Goal: Information Seeking & Learning: Learn about a topic

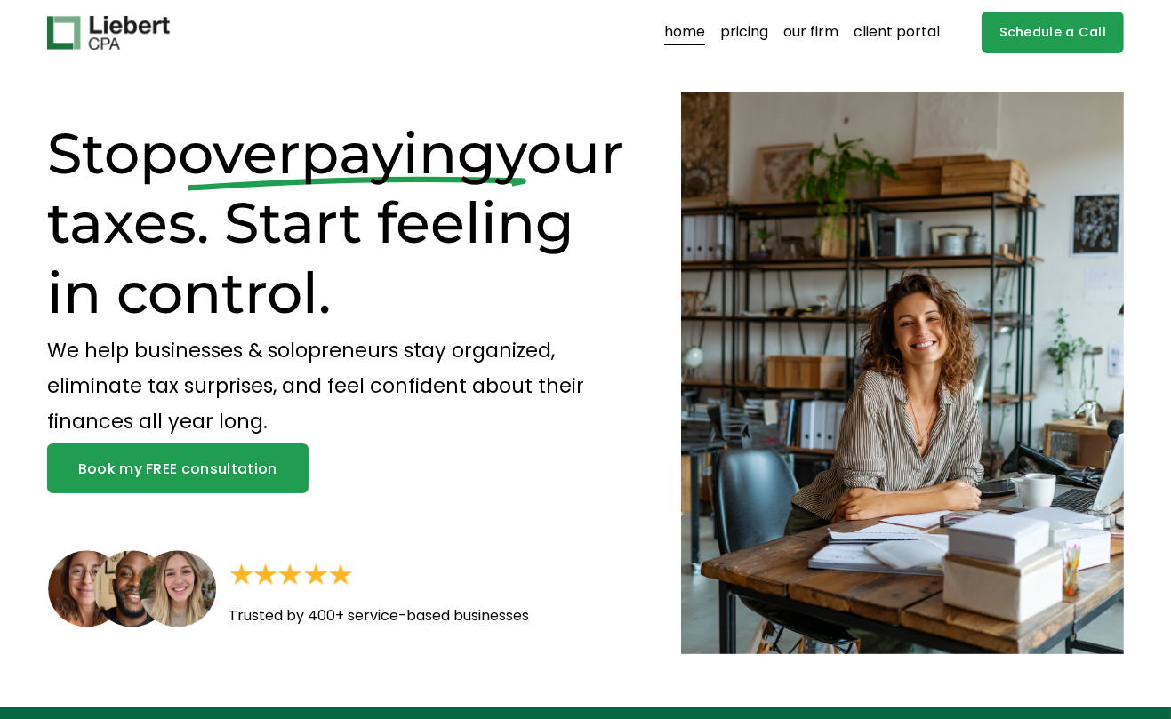
click at [740, 28] on link "pricing" at bounding box center [744, 33] width 48 height 28
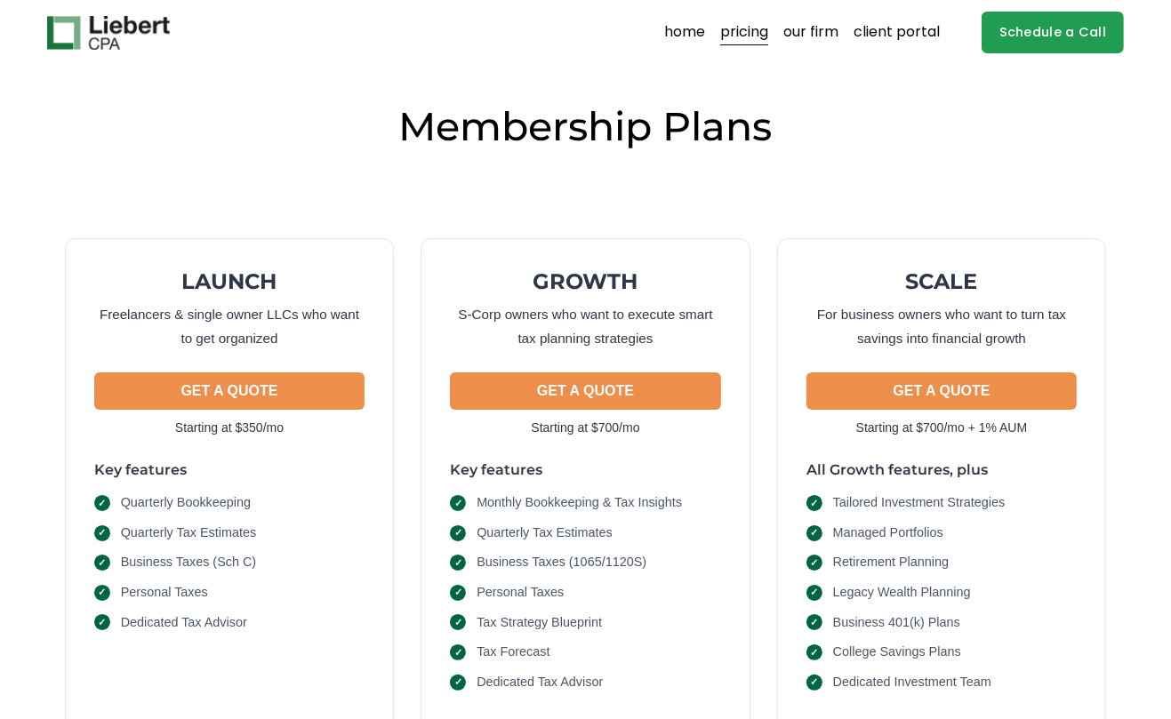
click at [820, 32] on link "our firm" at bounding box center [810, 33] width 55 height 28
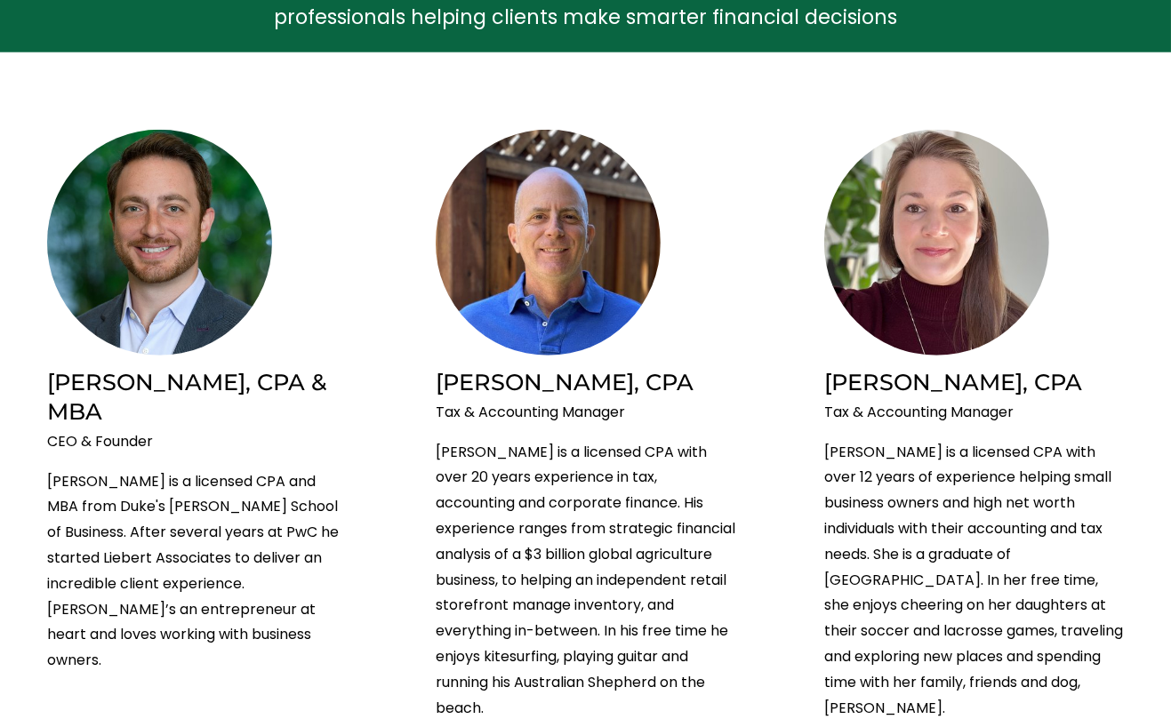
scroll to position [692, 0]
